Goal: Transaction & Acquisition: Purchase product/service

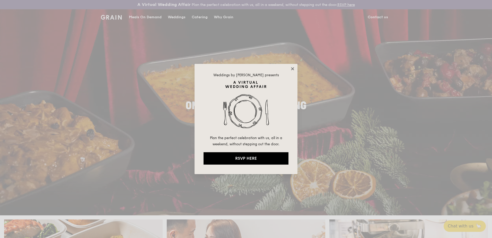
click at [292, 68] on icon at bounding box center [292, 68] width 5 height 5
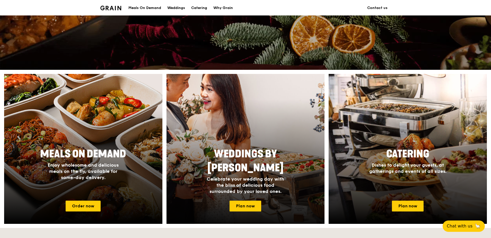
scroll to position [154, 0]
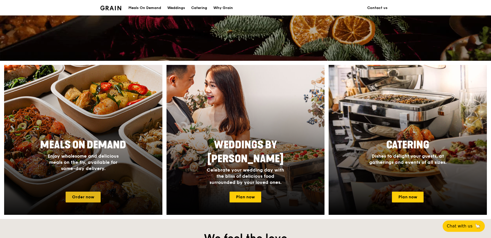
click at [84, 195] on link "Order now" at bounding box center [83, 196] width 35 height 11
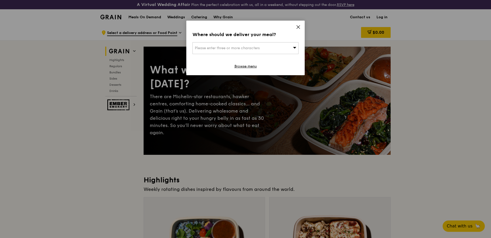
click at [285, 44] on div "Please enter three or more characters" at bounding box center [245, 48] width 106 height 12
click at [249, 49] on input "search" at bounding box center [245, 47] width 105 height 11
click at [234, 51] on input "7" at bounding box center [245, 47] width 105 height 11
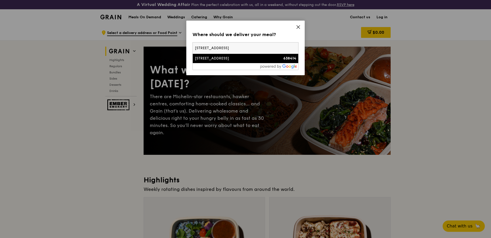
type input "[STREET_ADDRESS]"
click at [207, 60] on div "[STREET_ADDRESS]" at bounding box center [233, 58] width 76 height 5
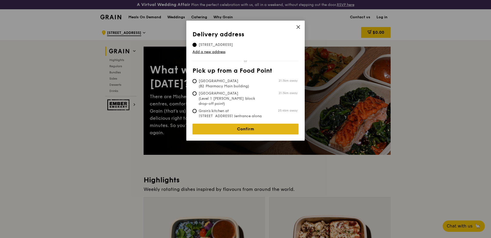
click at [251, 125] on link "Confirm" at bounding box center [245, 128] width 106 height 11
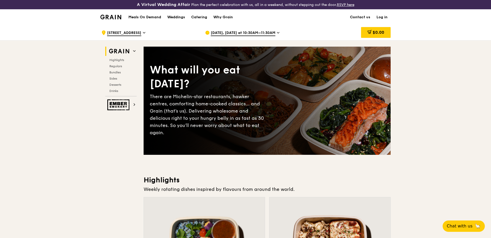
click at [267, 32] on span "[DATE], [DATE] at 10:30AM–11:30AM" at bounding box center [243, 33] width 65 height 6
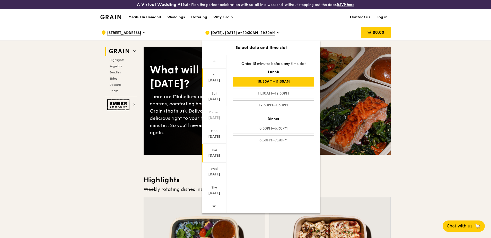
click at [218, 155] on div "[DATE]" at bounding box center [214, 155] width 23 height 5
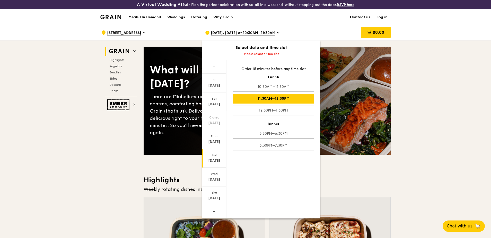
click at [289, 101] on div "11:30AM–12:30PM" at bounding box center [272, 99] width 81 height 10
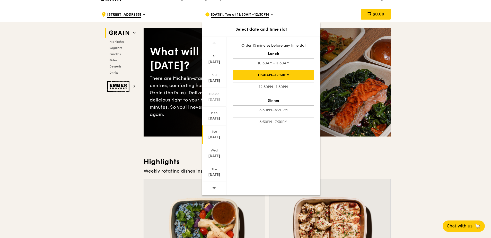
scroll to position [26, 0]
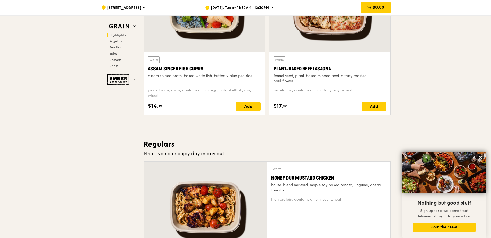
scroll to position [206, 0]
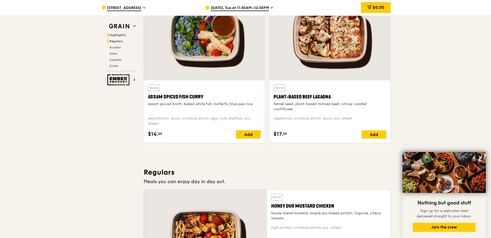
click at [114, 43] on div "Highlights Regulars Bundles Sides Desserts Drinks" at bounding box center [120, 50] width 31 height 35
click at [115, 41] on span "Regulars" at bounding box center [116, 41] width 14 height 4
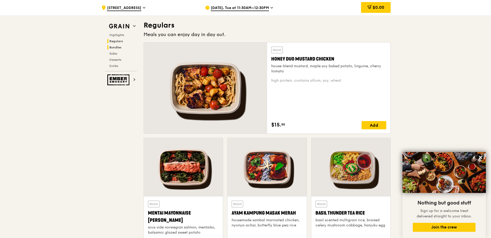
click at [116, 48] on span "Bundles" at bounding box center [115, 48] width 12 height 4
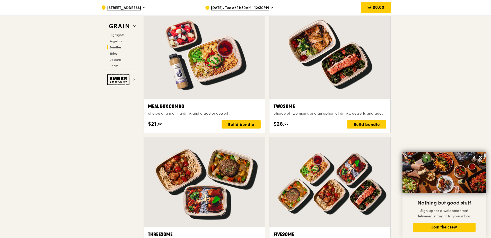
scroll to position [780, 0]
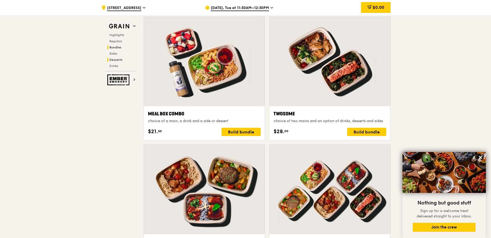
click at [118, 60] on span "Desserts" at bounding box center [115, 60] width 13 height 4
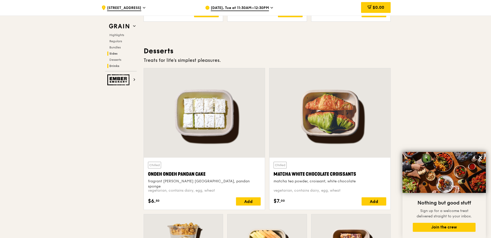
scroll to position [1480, 0]
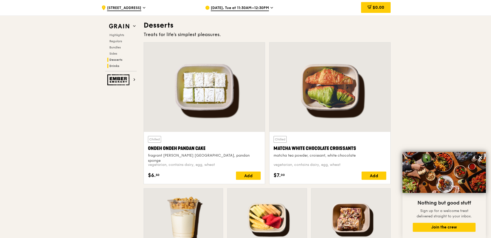
click at [117, 66] on span "Drinks" at bounding box center [114, 66] width 10 height 4
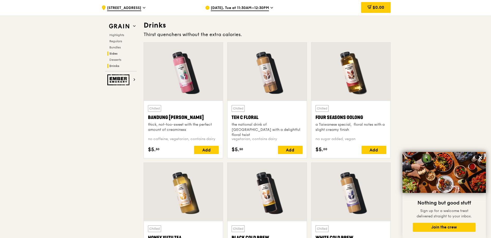
click at [116, 53] on span "Sides" at bounding box center [113, 54] width 8 height 4
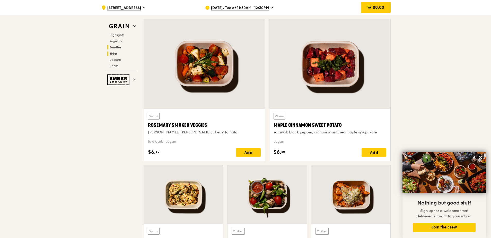
click at [117, 49] on span "Bundles" at bounding box center [115, 48] width 12 height 4
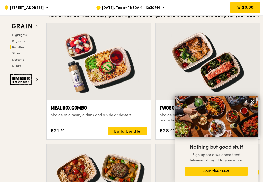
scroll to position [743, 0]
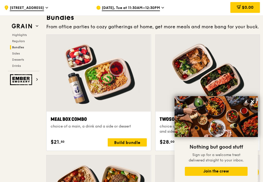
drag, startPoint x: 29, startPoint y: 112, endPoint x: 28, endPoint y: 109, distance: 3.2
click at [253, 101] on icon at bounding box center [252, 101] width 3 height 3
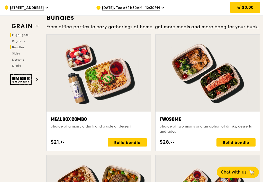
click at [20, 34] on span "Highlights" at bounding box center [20, 35] width 16 height 4
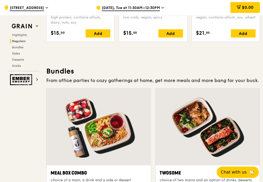
scroll to position [750, 0]
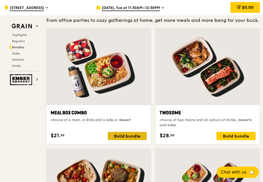
click at [125, 135] on div "Build bundle" at bounding box center [127, 136] width 39 height 8
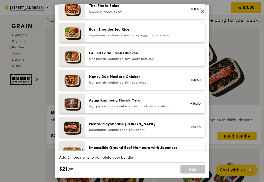
scroll to position [133, 0]
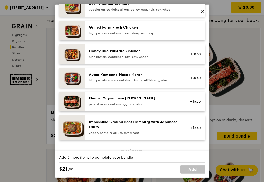
click at [184, 96] on div "+$5.00" at bounding box center [194, 101] width 20 height 11
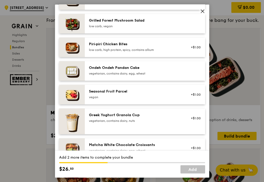
scroll to position [364, 0]
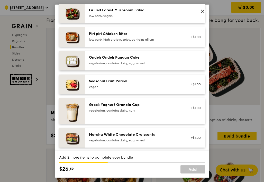
click at [169, 60] on div "Ondeh Ondeh Pandan Cake vegetarian, contains dairy, egg, wheat" at bounding box center [135, 60] width 92 height 10
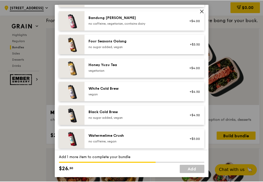
scroll to position [621, 0]
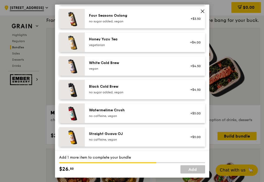
click at [158, 133] on div "Straight Guava OJ" at bounding box center [135, 133] width 92 height 5
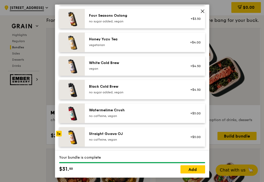
click at [201, 11] on icon at bounding box center [202, 11] width 5 height 5
drag, startPoint x: 202, startPoint y: 13, endPoint x: 160, endPoint y: 18, distance: 42.7
click at [202, 13] on icon at bounding box center [202, 11] width 5 height 5
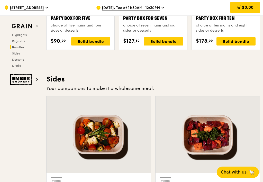
scroll to position [982, 0]
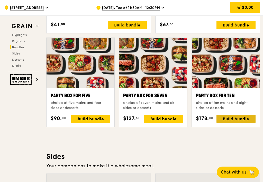
click at [231, 119] on div "Build bundle" at bounding box center [235, 119] width 39 height 8
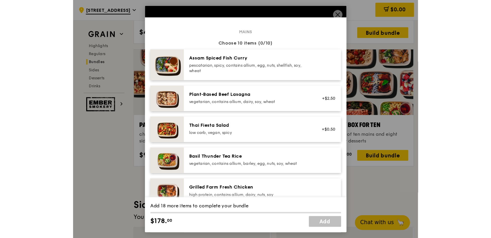
scroll to position [26, 0]
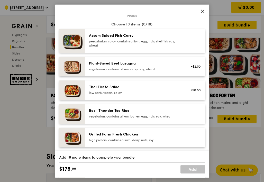
click at [202, 12] on icon at bounding box center [202, 11] width 3 height 3
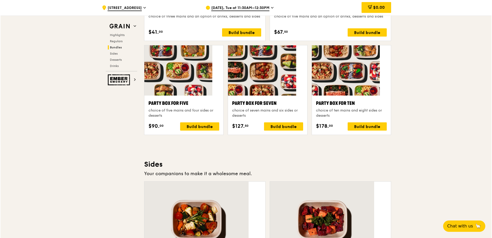
scroll to position [1000, 0]
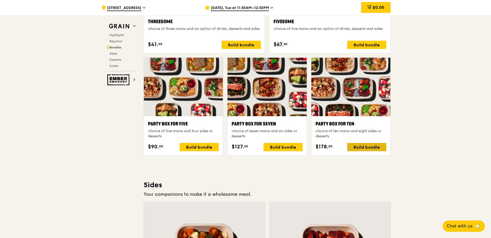
click at [363, 146] on div "Build bundle" at bounding box center [366, 147] width 39 height 8
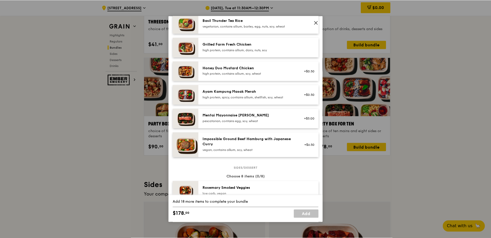
scroll to position [129, 0]
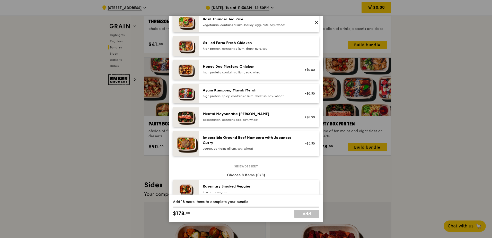
click at [317, 22] on icon at bounding box center [316, 22] width 3 height 3
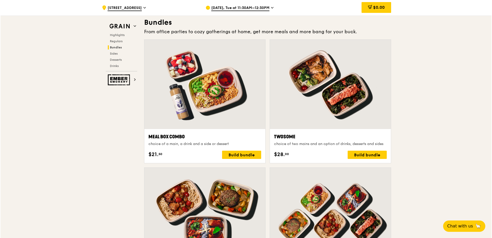
scroll to position [771, 0]
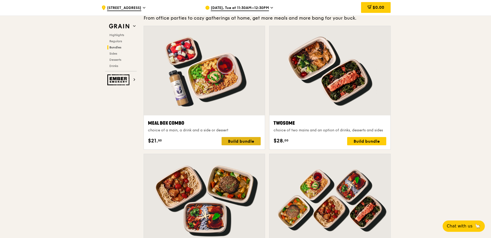
click at [240, 142] on div "Build bundle" at bounding box center [240, 141] width 39 height 8
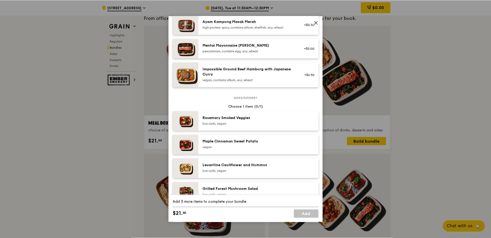
scroll to position [206, 0]
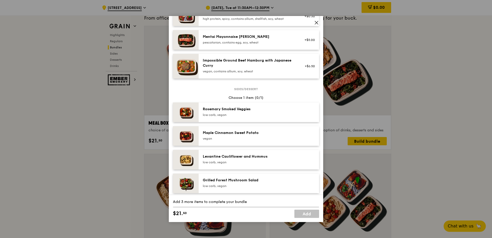
click at [314, 23] on span at bounding box center [316, 22] width 7 height 7
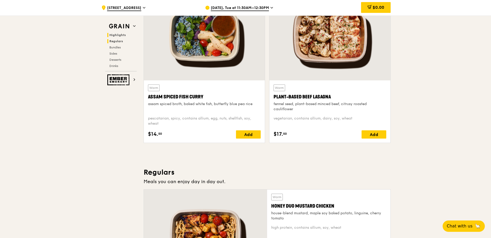
click at [122, 41] on span "Regulars" at bounding box center [116, 41] width 14 height 4
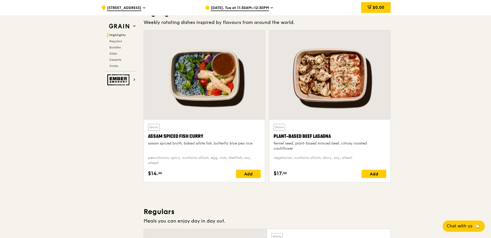
scroll to position [180, 0]
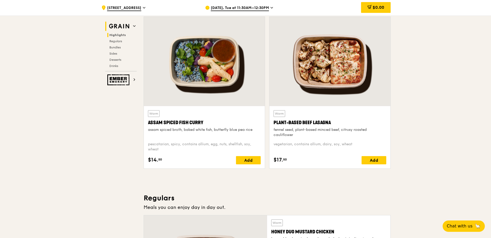
click at [133, 24] on span at bounding box center [134, 26] width 3 height 4
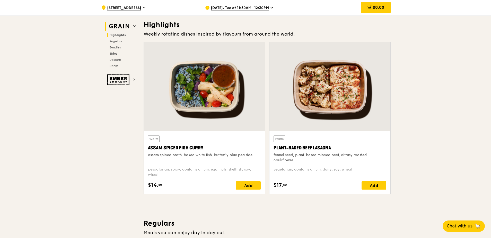
scroll to position [154, 0]
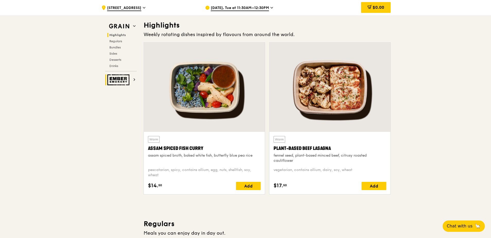
click at [134, 80] on icon at bounding box center [134, 79] width 3 height 3
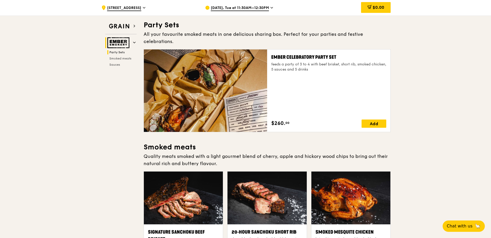
scroll to position [26, 0]
click at [134, 26] on icon at bounding box center [134, 26] width 3 height 3
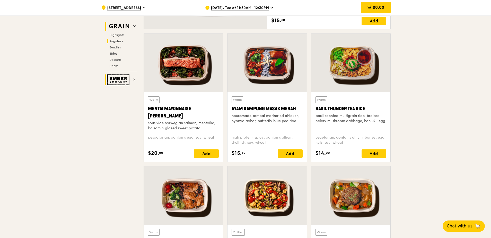
scroll to position [358, 0]
